Goal: Transaction & Acquisition: Book appointment/travel/reservation

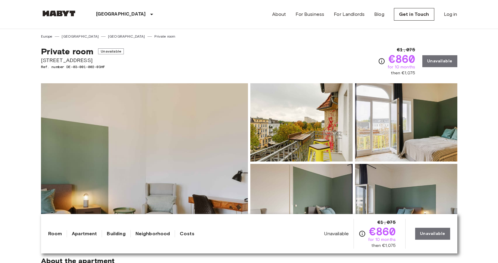
click at [154, 37] on link "Private room" at bounding box center [164, 36] width 21 height 5
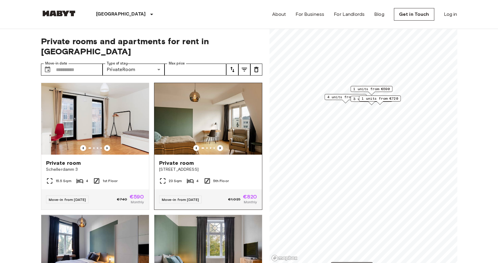
click at [208, 108] on img at bounding box center [208, 119] width 108 height 72
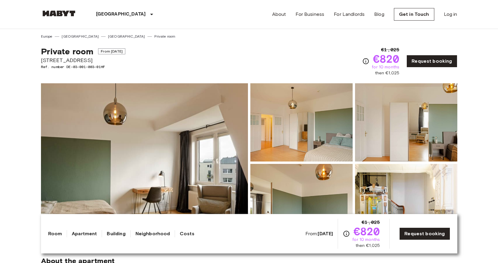
click at [209, 135] on img at bounding box center [144, 162] width 207 height 159
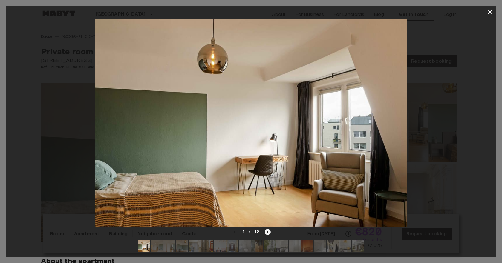
click at [269, 229] on icon "Next image" at bounding box center [268, 232] width 6 height 6
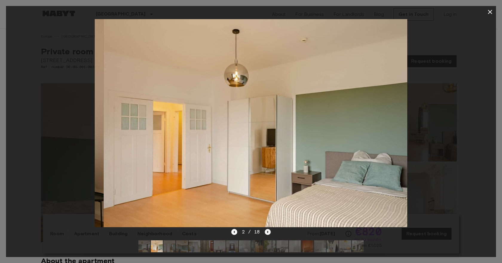
click at [269, 229] on icon "Next image" at bounding box center [268, 232] width 6 height 6
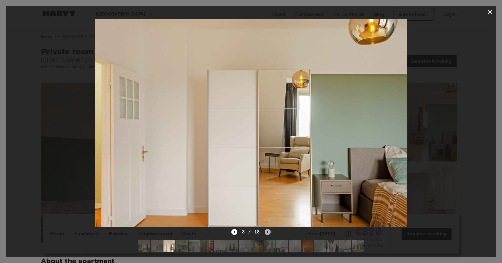
click at [269, 229] on icon "Next image" at bounding box center [268, 232] width 6 height 6
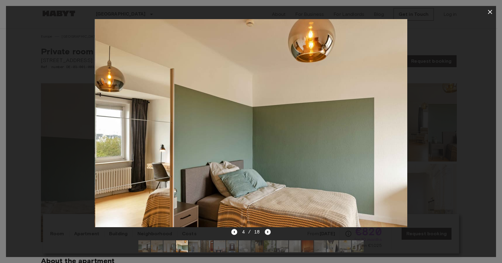
click at [269, 229] on icon "Next image" at bounding box center [268, 232] width 6 height 6
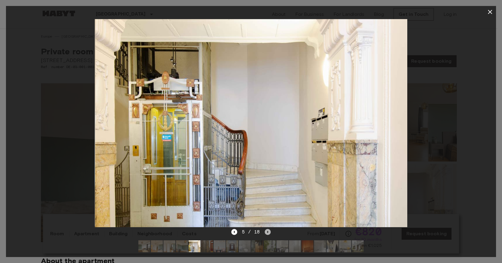
click at [269, 229] on icon "Next image" at bounding box center [268, 232] width 6 height 6
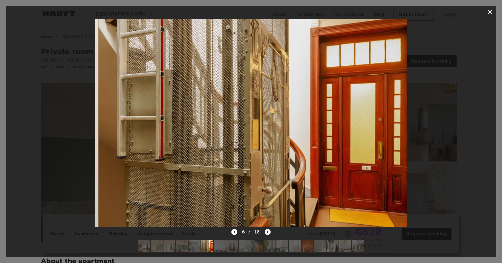
click at [269, 229] on icon "Next image" at bounding box center [268, 232] width 6 height 6
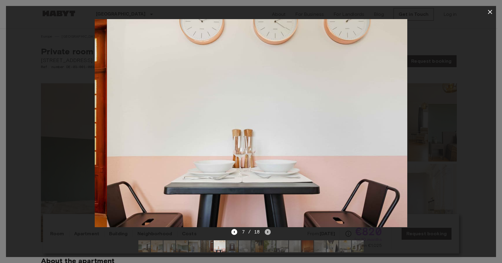
click at [269, 229] on icon "Next image" at bounding box center [268, 232] width 6 height 6
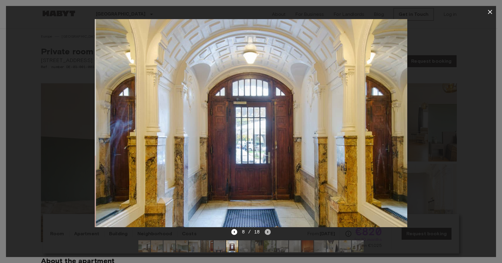
click at [269, 229] on icon "Next image" at bounding box center [268, 232] width 6 height 6
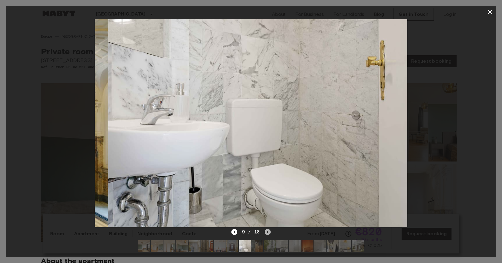
click at [269, 229] on icon "Next image" at bounding box center [268, 232] width 6 height 6
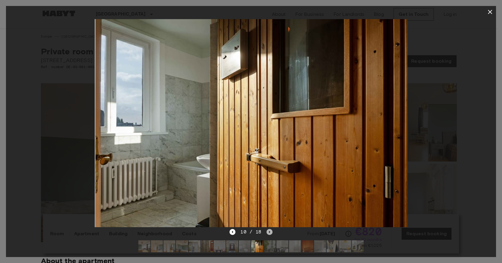
click at [269, 229] on icon "Next image" at bounding box center [270, 232] width 6 height 6
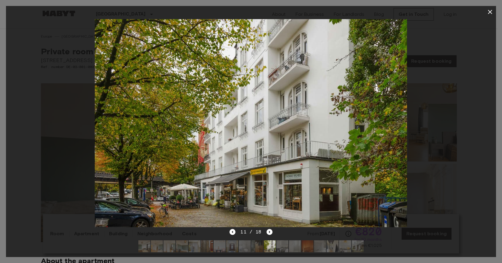
click at [491, 11] on icon "button" at bounding box center [490, 12] width 4 height 4
